Goal: Transaction & Acquisition: Obtain resource

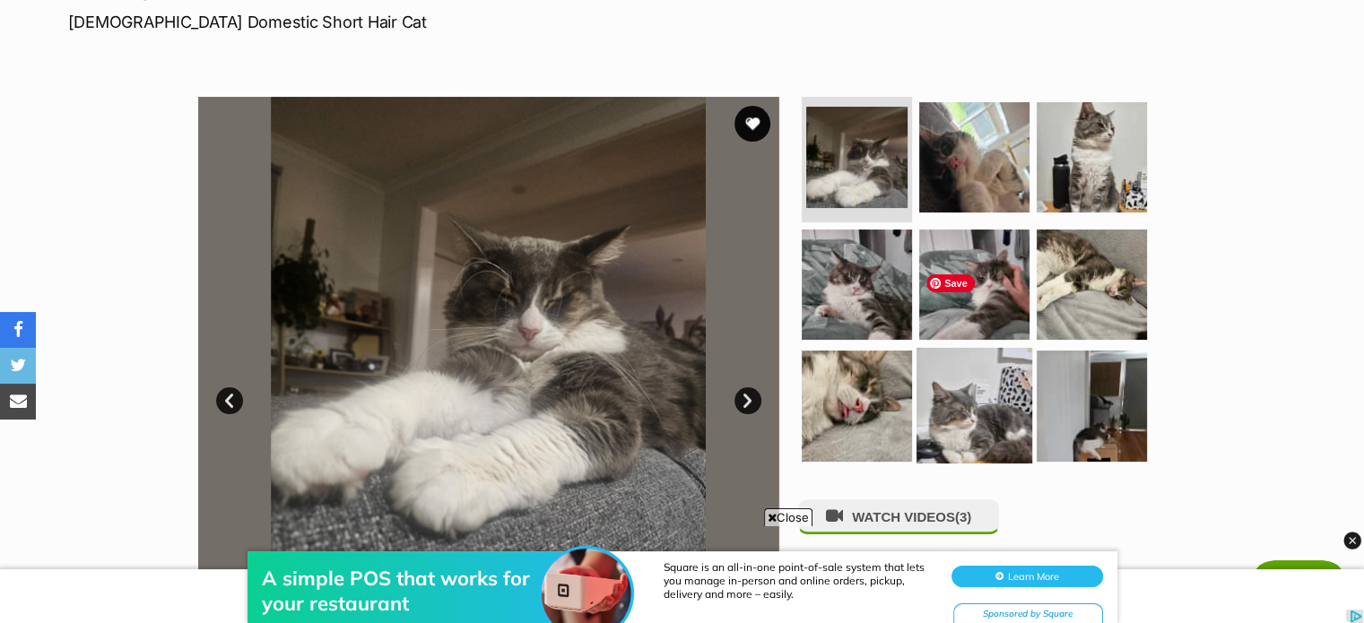
click at [990, 348] on img at bounding box center [974, 406] width 116 height 116
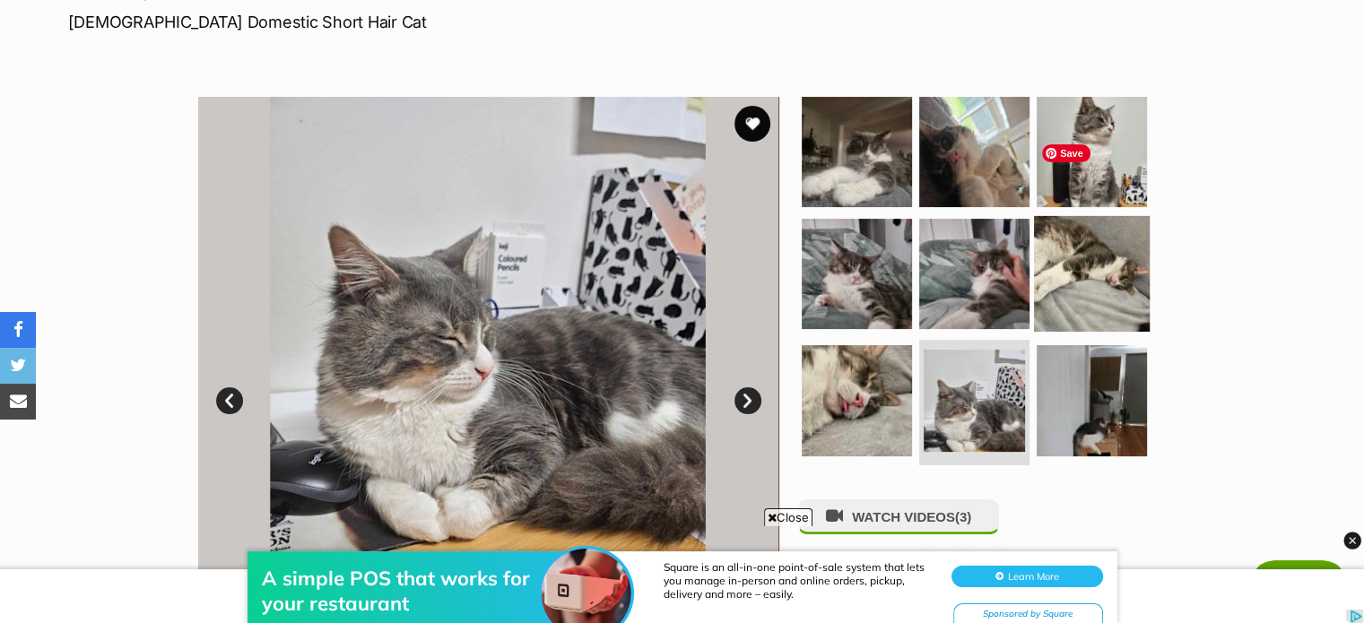
click at [1098, 215] on img at bounding box center [1092, 273] width 116 height 116
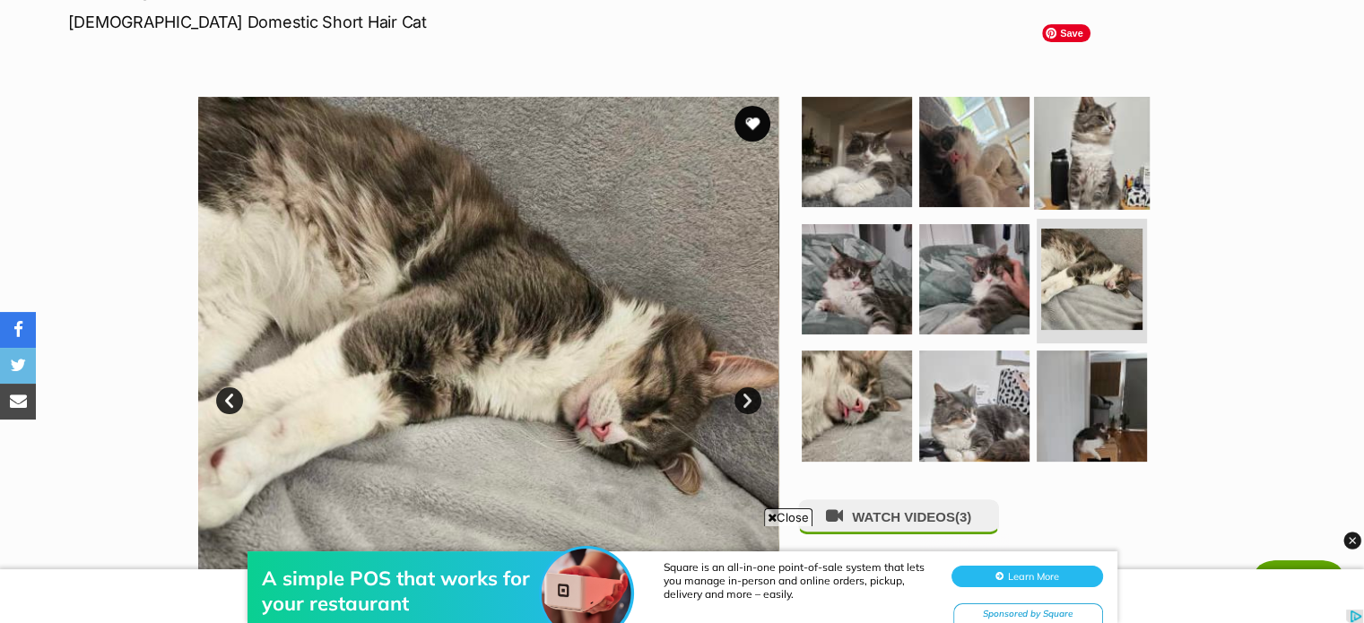
click at [1098, 94] on img at bounding box center [1092, 152] width 116 height 116
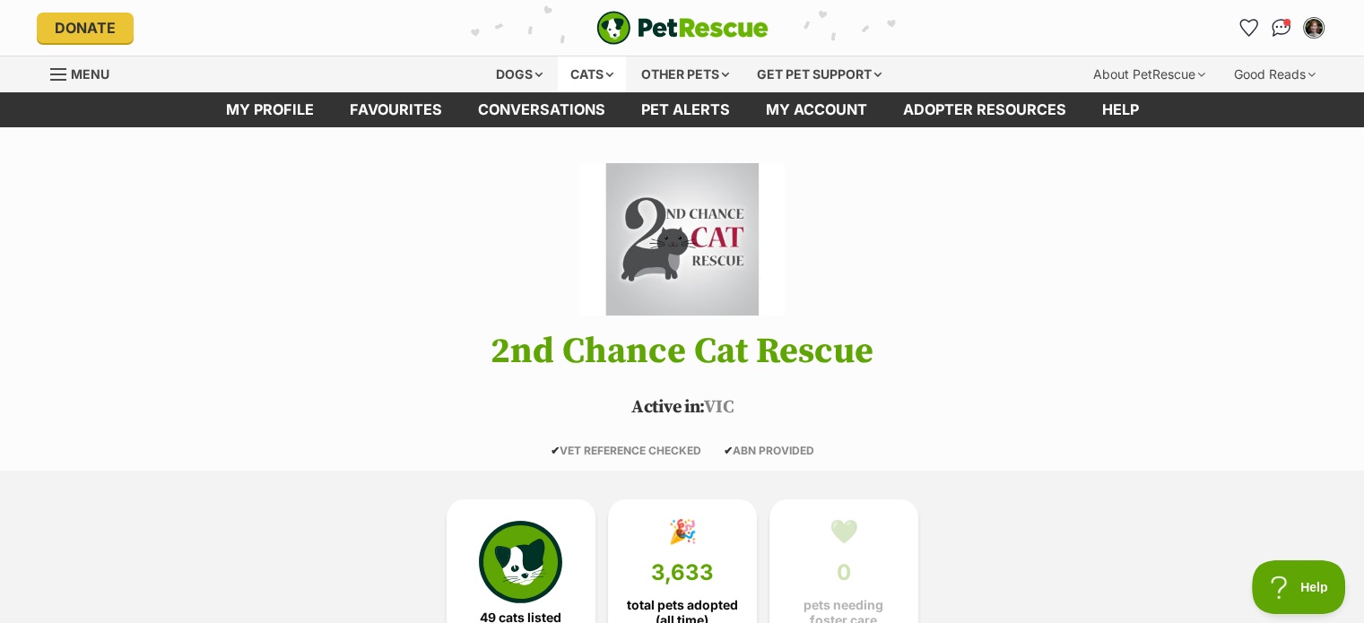
click at [592, 70] on div "Cats" at bounding box center [592, 74] width 68 height 36
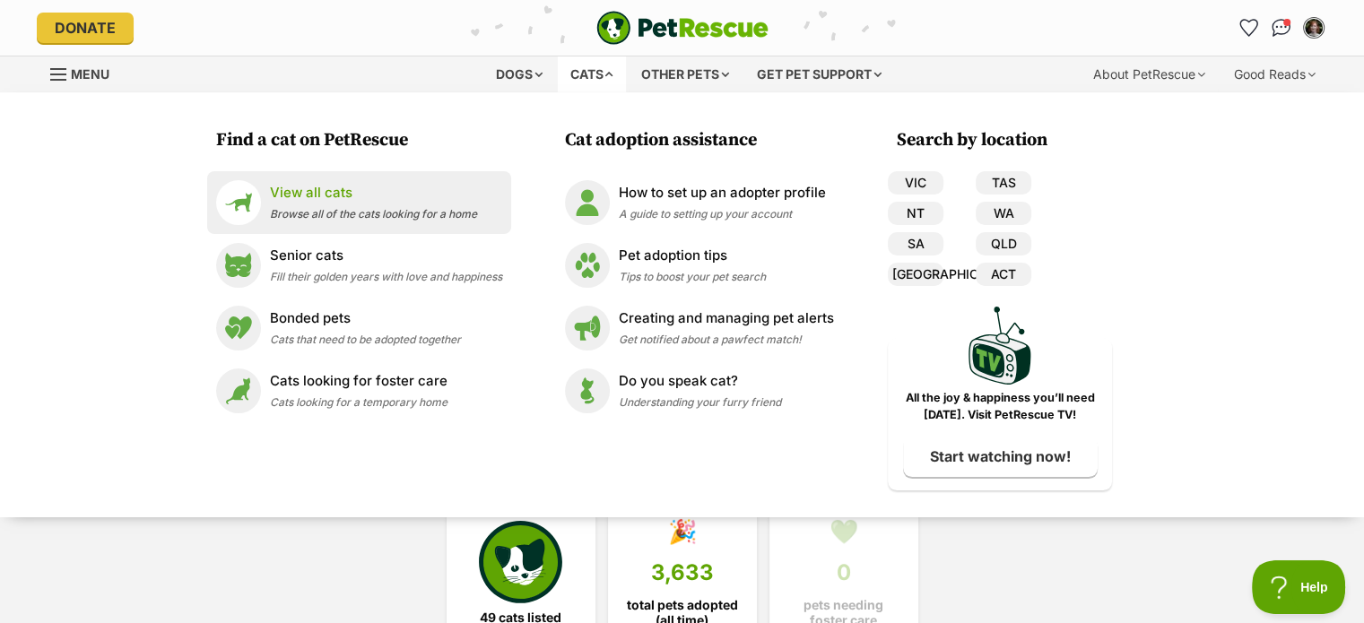
click at [317, 194] on p "View all cats" at bounding box center [373, 193] width 207 height 21
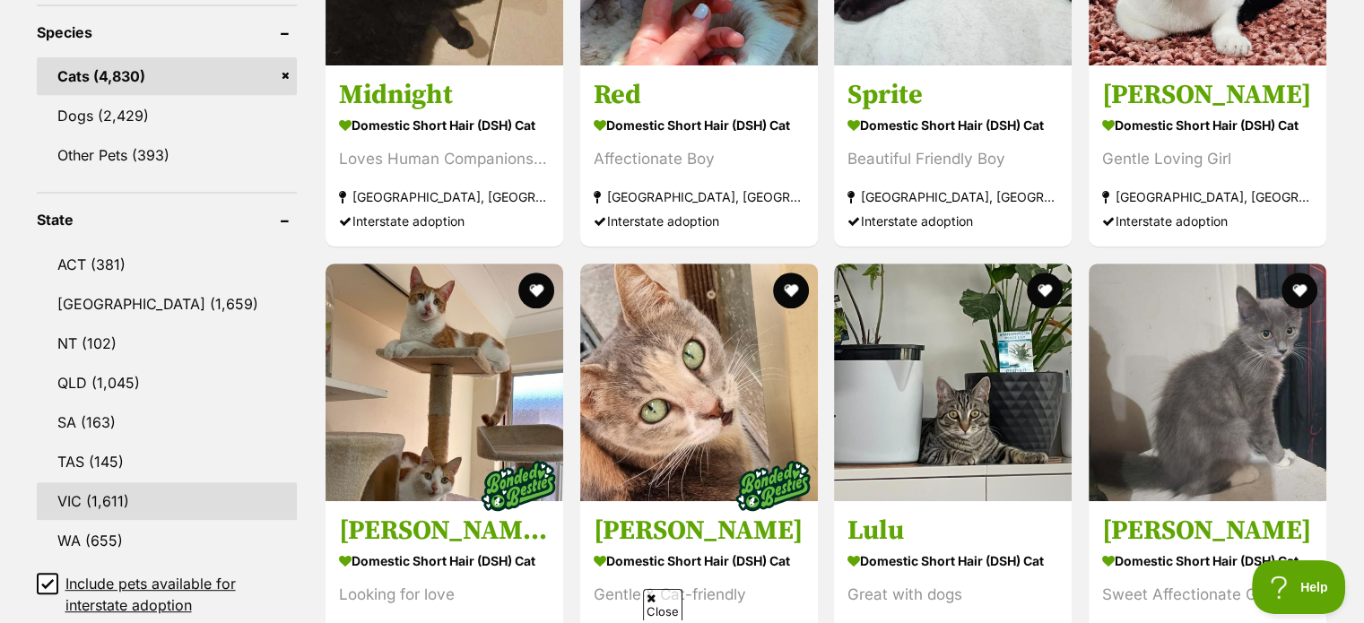
scroll to position [807, 0]
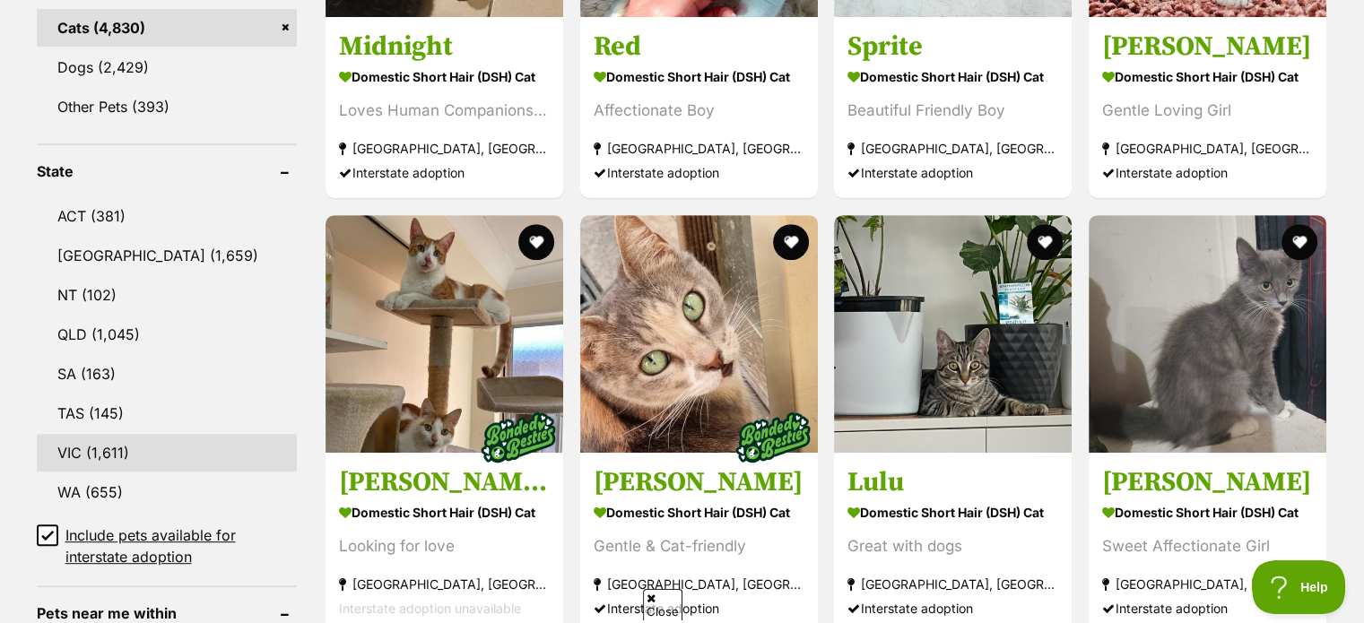
click at [125, 440] on link "VIC (1,611)" at bounding box center [167, 453] width 261 height 38
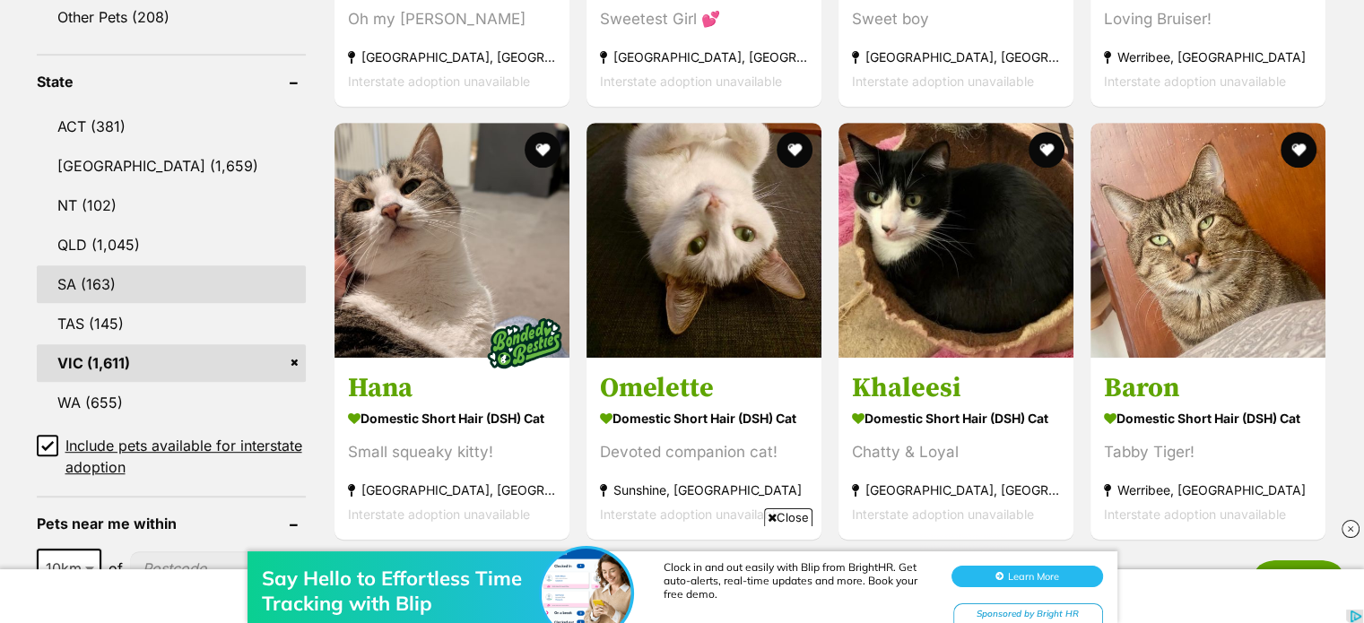
click at [108, 279] on link "SA (163)" at bounding box center [171, 284] width 269 height 38
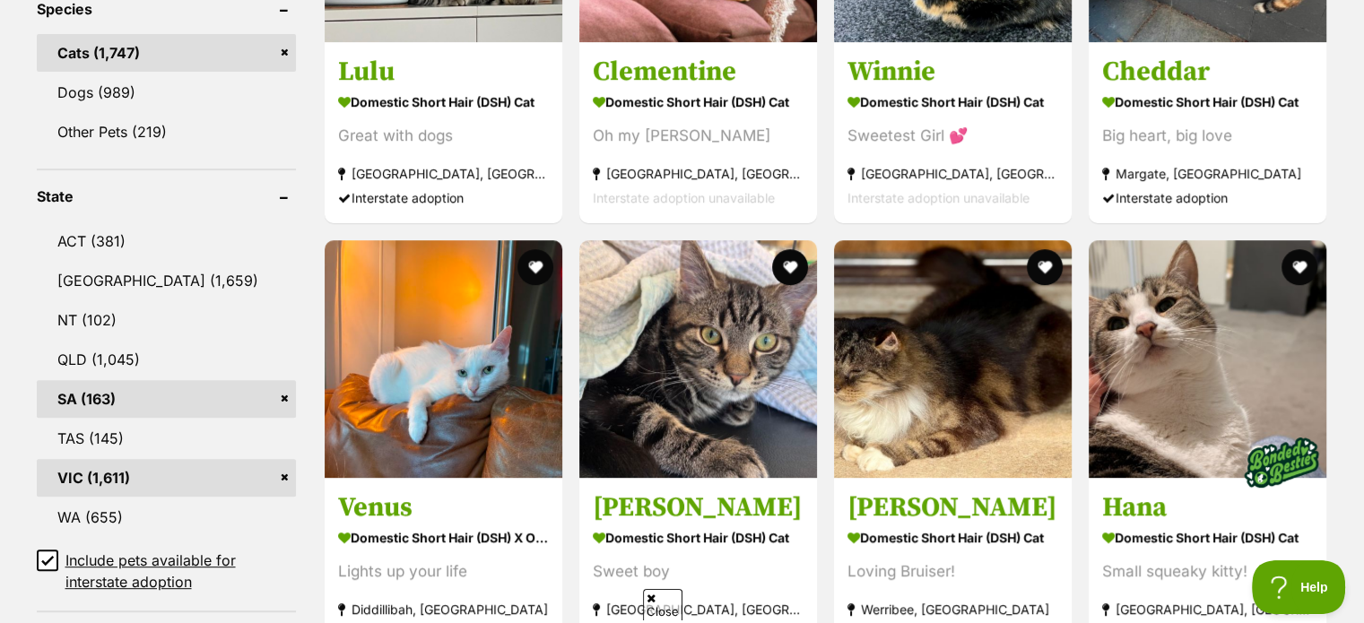
scroll to position [807, 0]
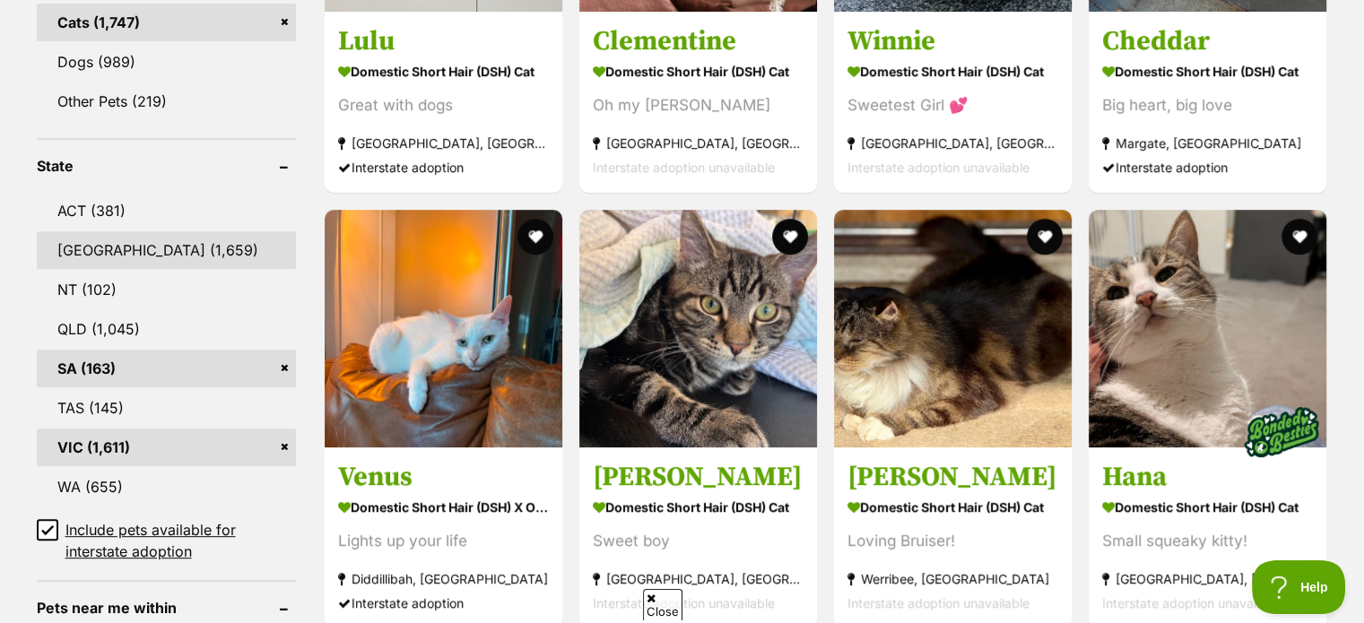
click at [123, 247] on link "[GEOGRAPHIC_DATA] (1,659)" at bounding box center [166, 250] width 259 height 38
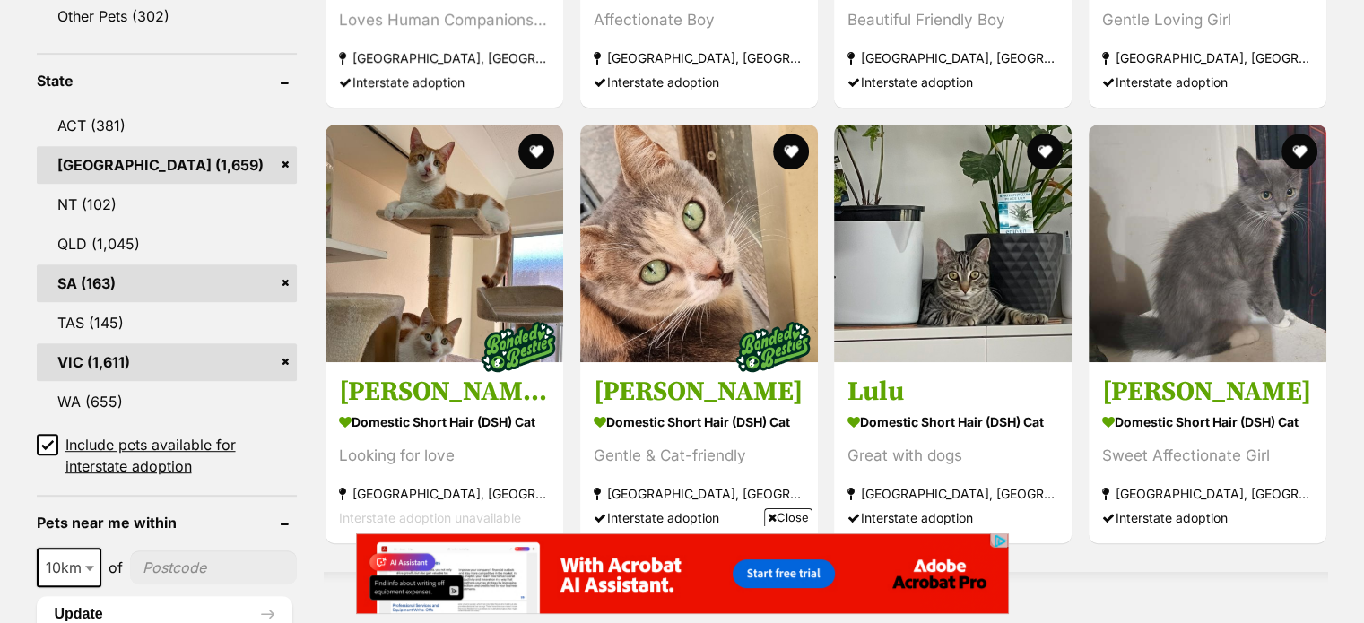
click at [274, 162] on link "[GEOGRAPHIC_DATA] (1,659)" at bounding box center [167, 165] width 260 height 38
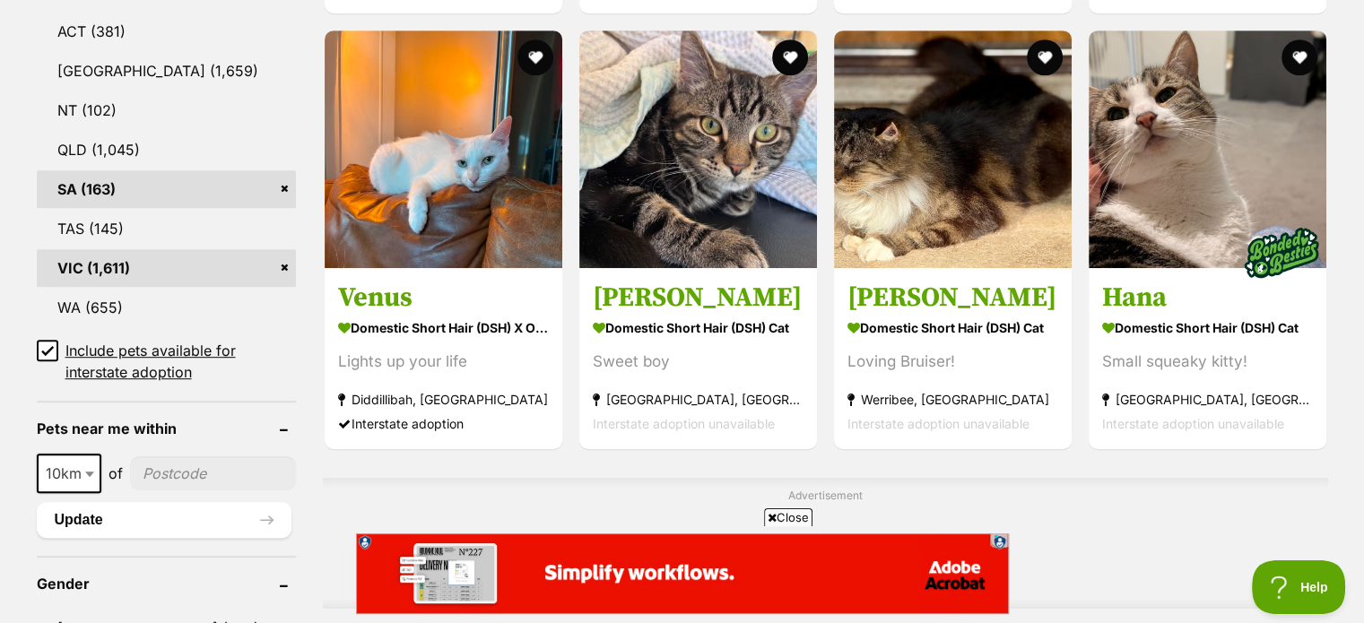
click at [278, 265] on link "VIC (1,611)" at bounding box center [166, 268] width 259 height 38
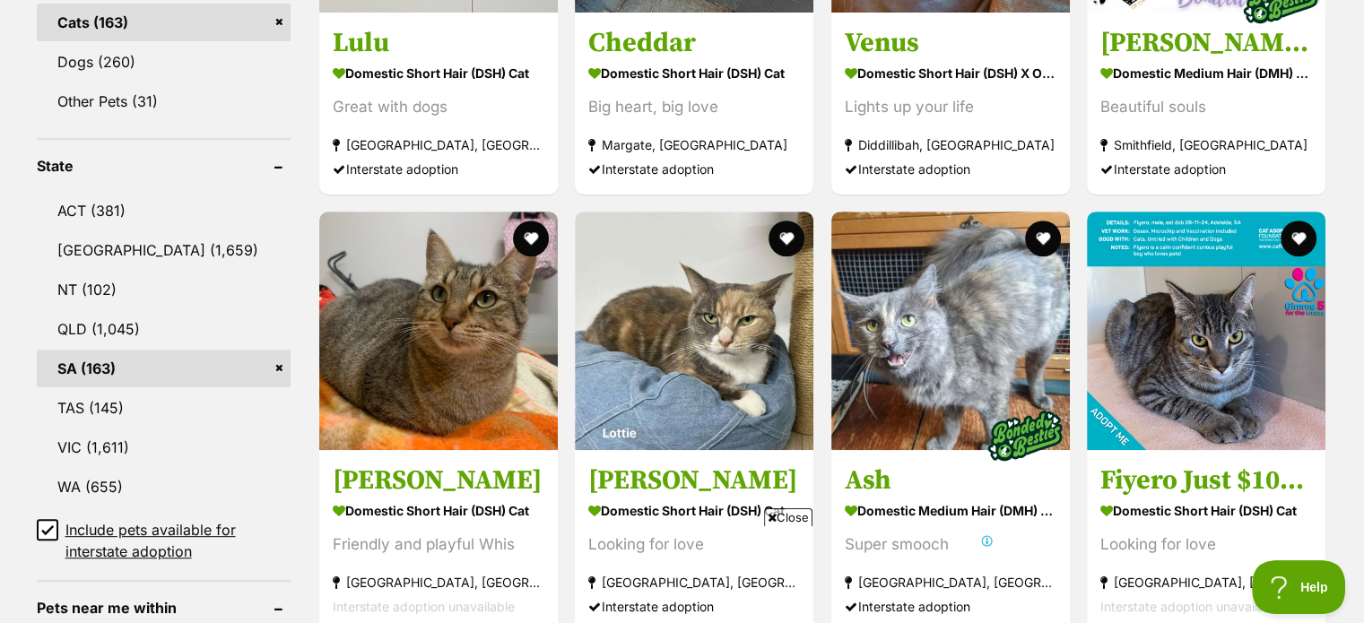
click at [272, 363] on link "SA (163)" at bounding box center [164, 369] width 254 height 38
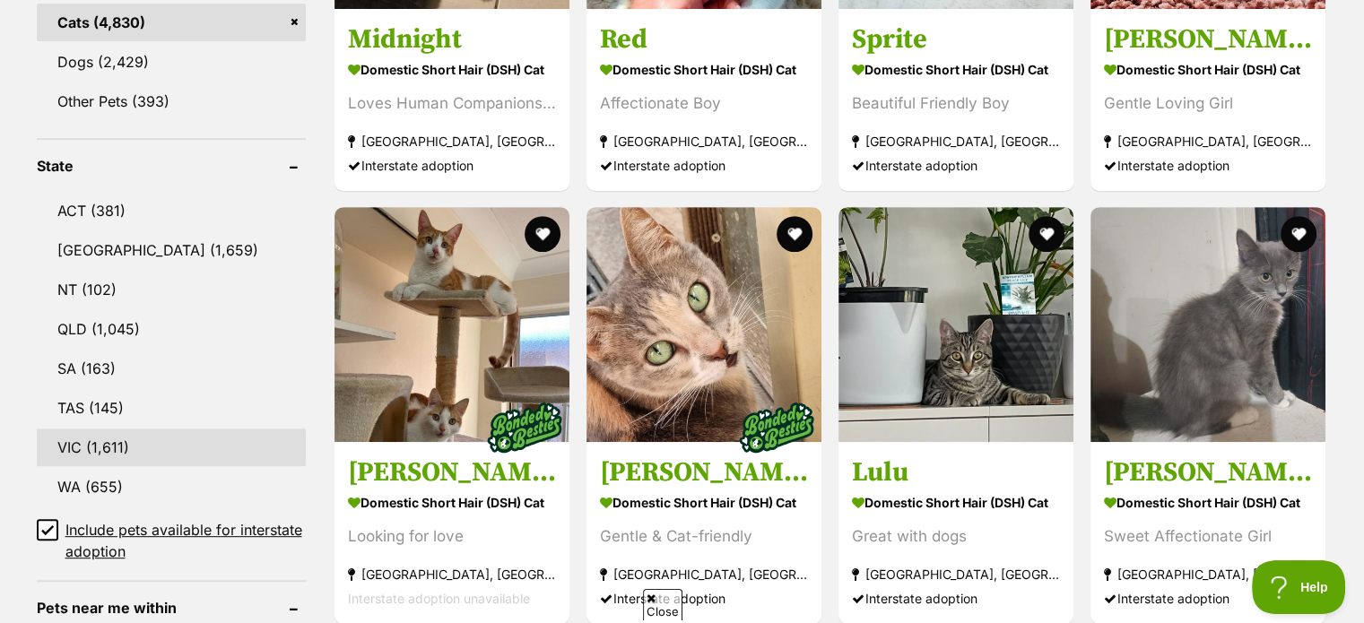
click at [143, 447] on link "VIC (1,611)" at bounding box center [171, 448] width 269 height 38
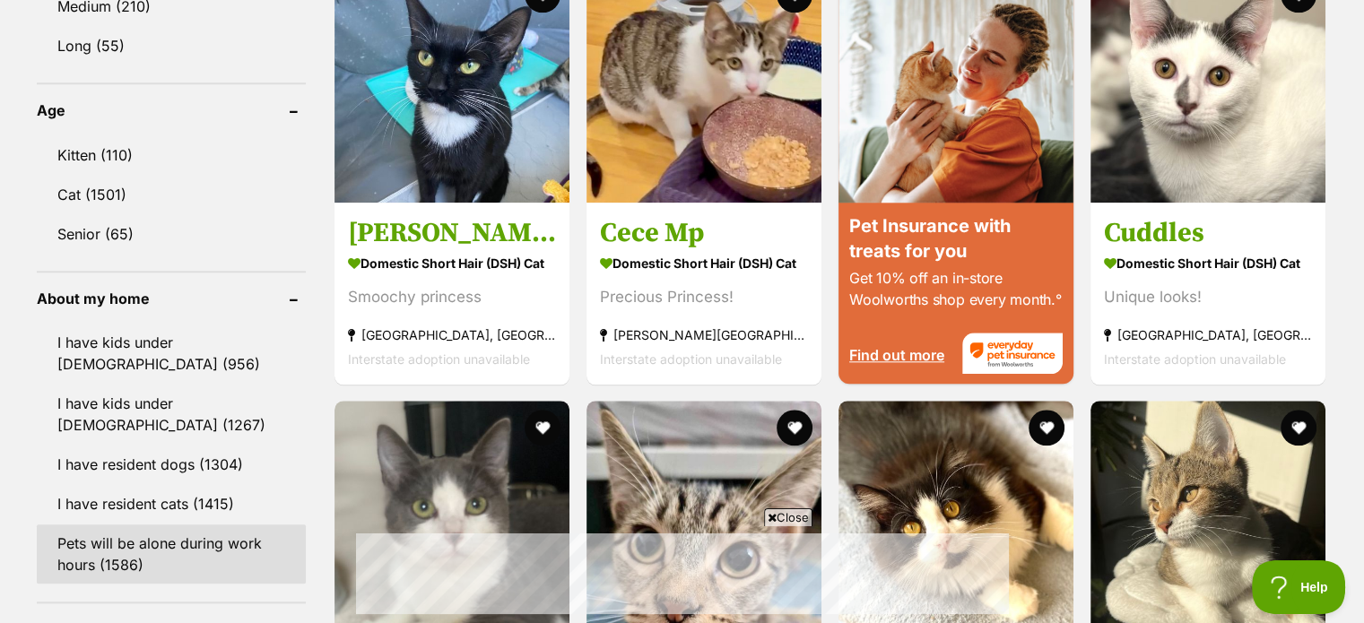
scroll to position [1793, 0]
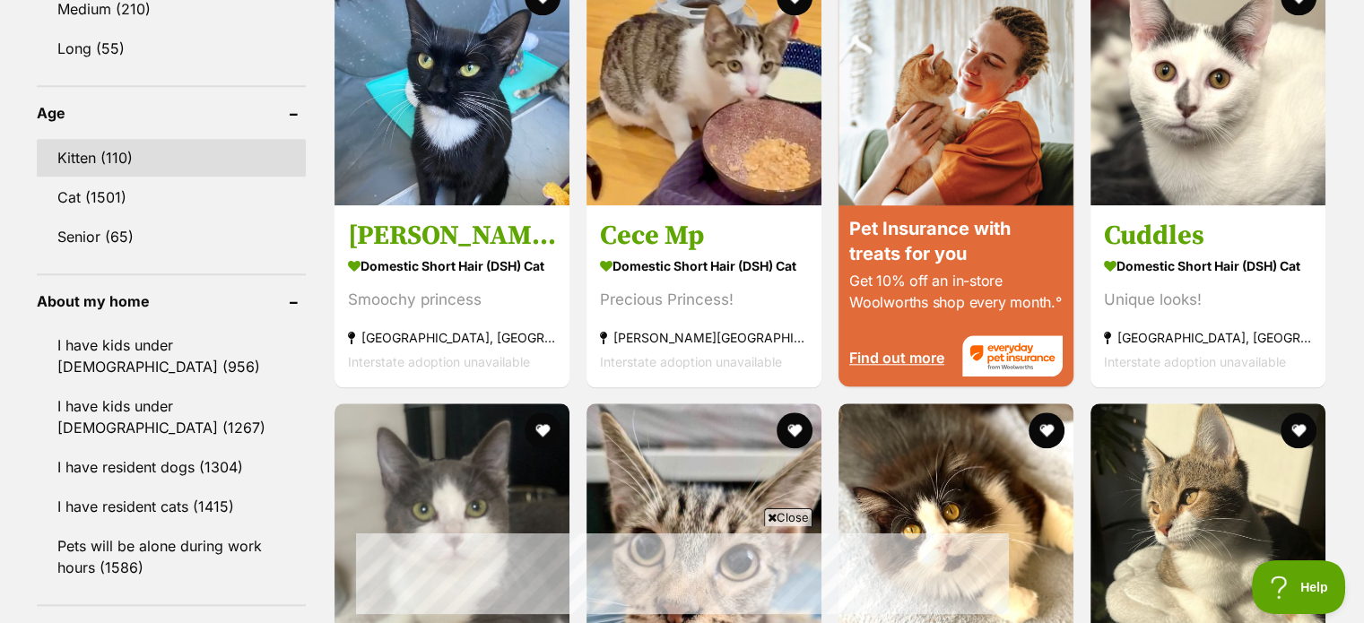
click at [100, 151] on link "Kitten (110)" at bounding box center [171, 158] width 269 height 38
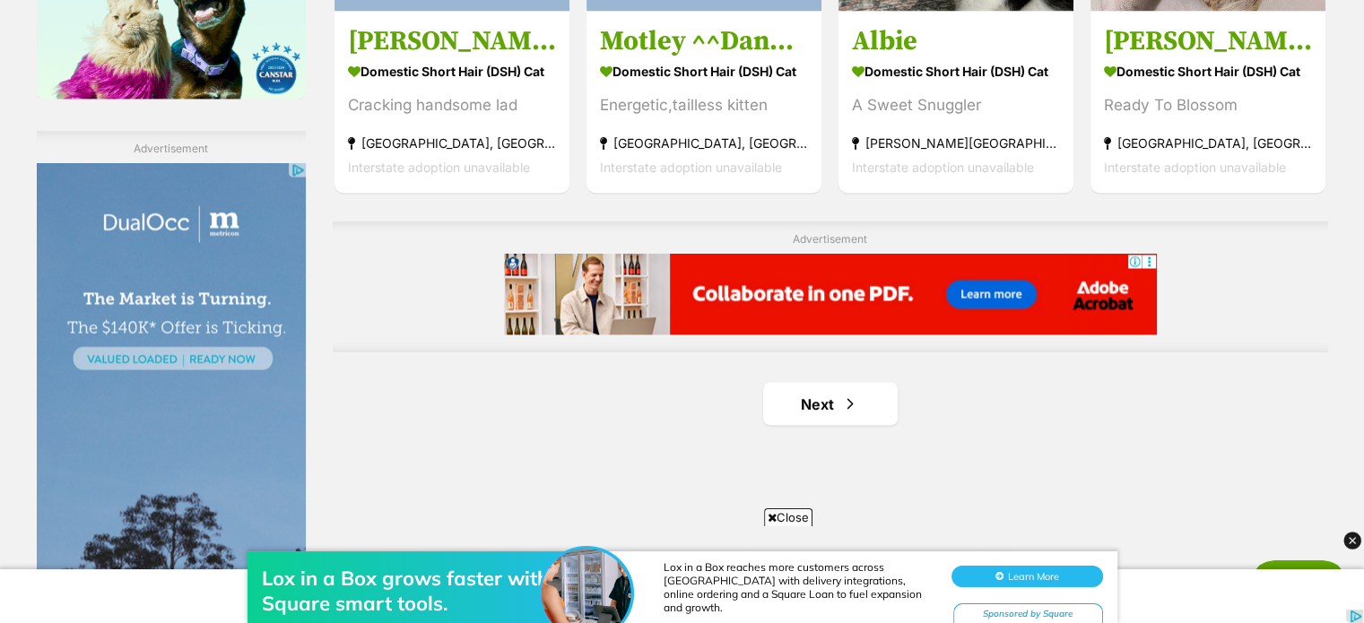
scroll to position [3138, 0]
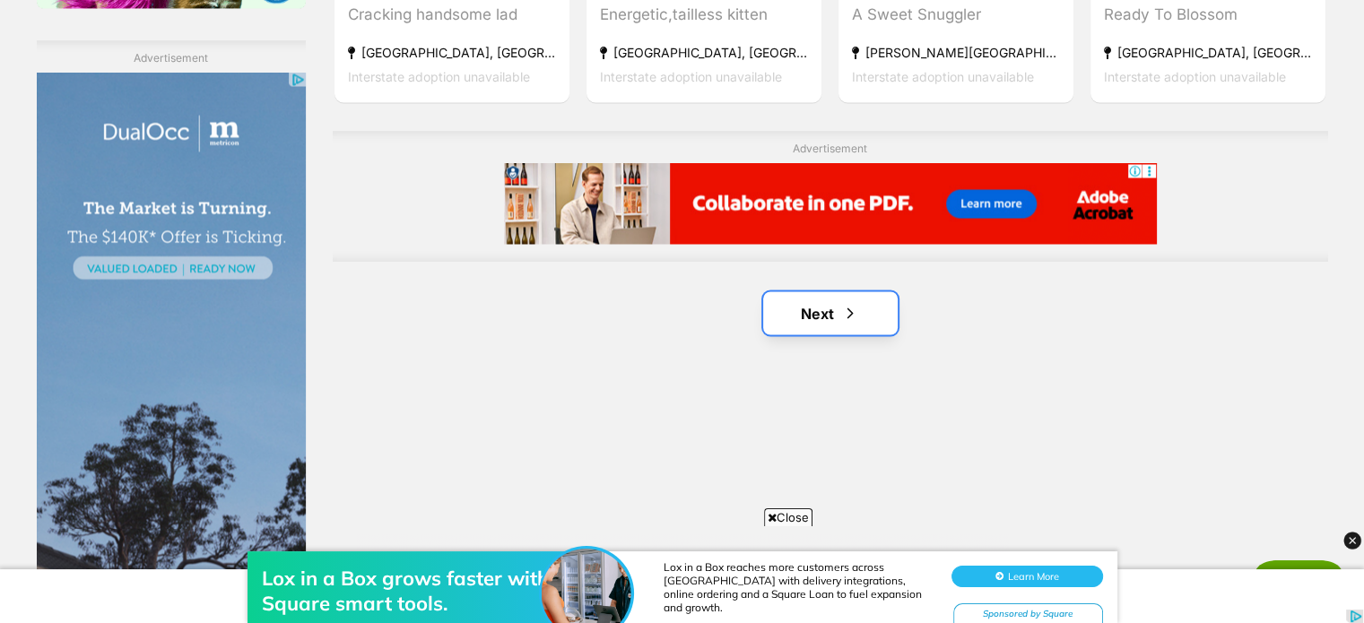
click at [839, 322] on link "Next" at bounding box center [830, 312] width 135 height 43
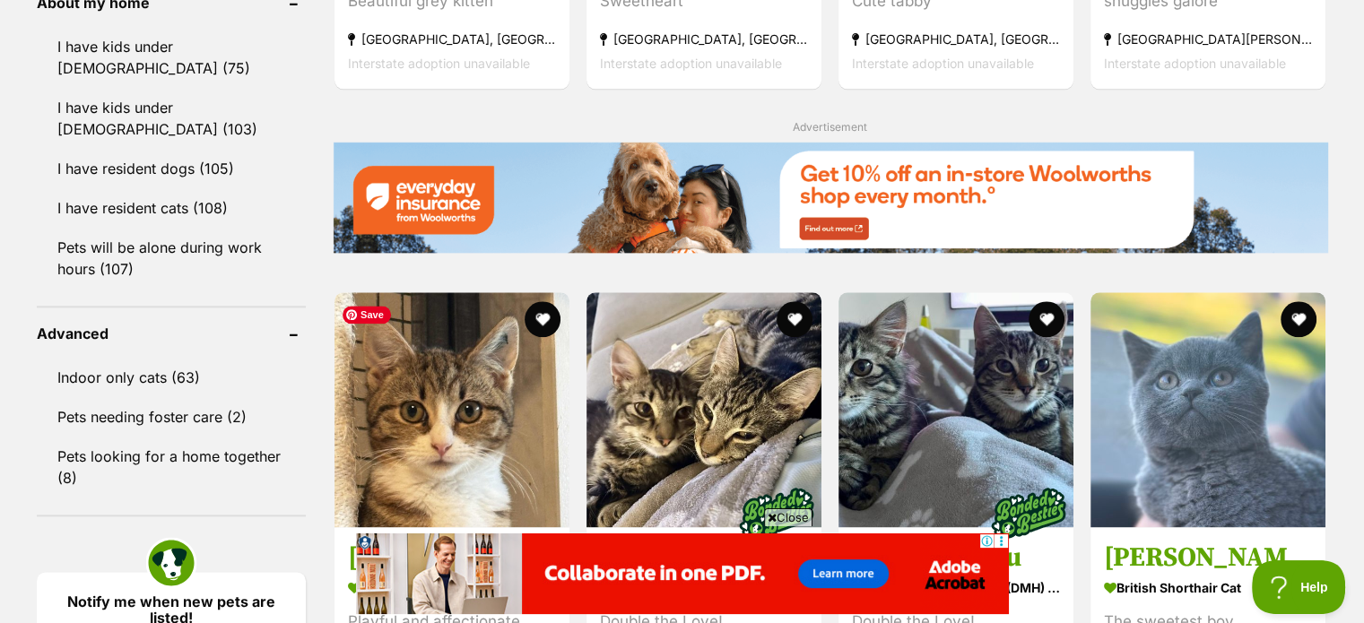
scroll to position [2062, 0]
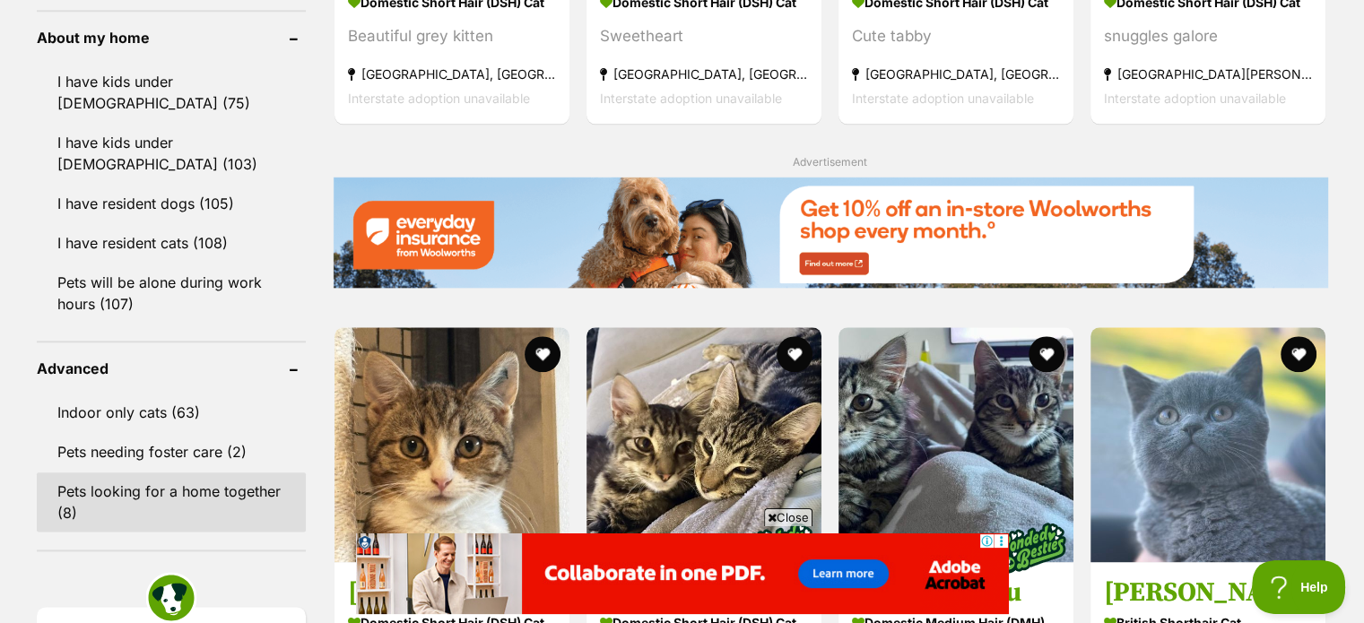
click at [147, 473] on link "Pets looking for a home together (8)" at bounding box center [171, 502] width 269 height 59
